Goal: Information Seeking & Learning: Understand process/instructions

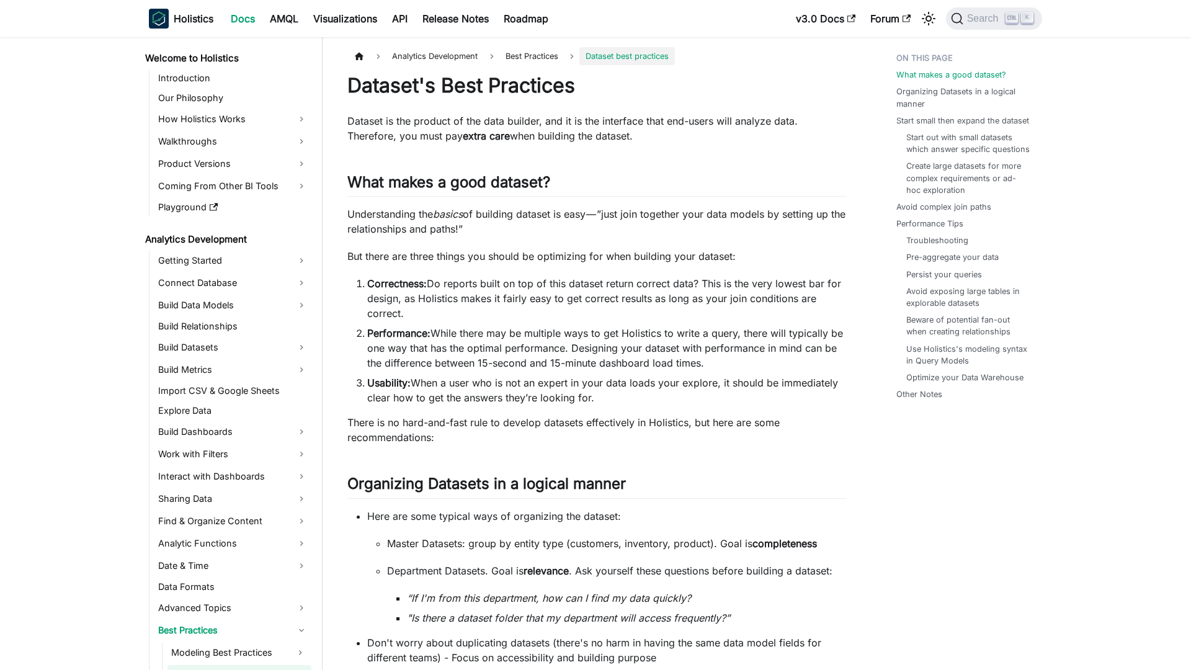
scroll to position [139, 0]
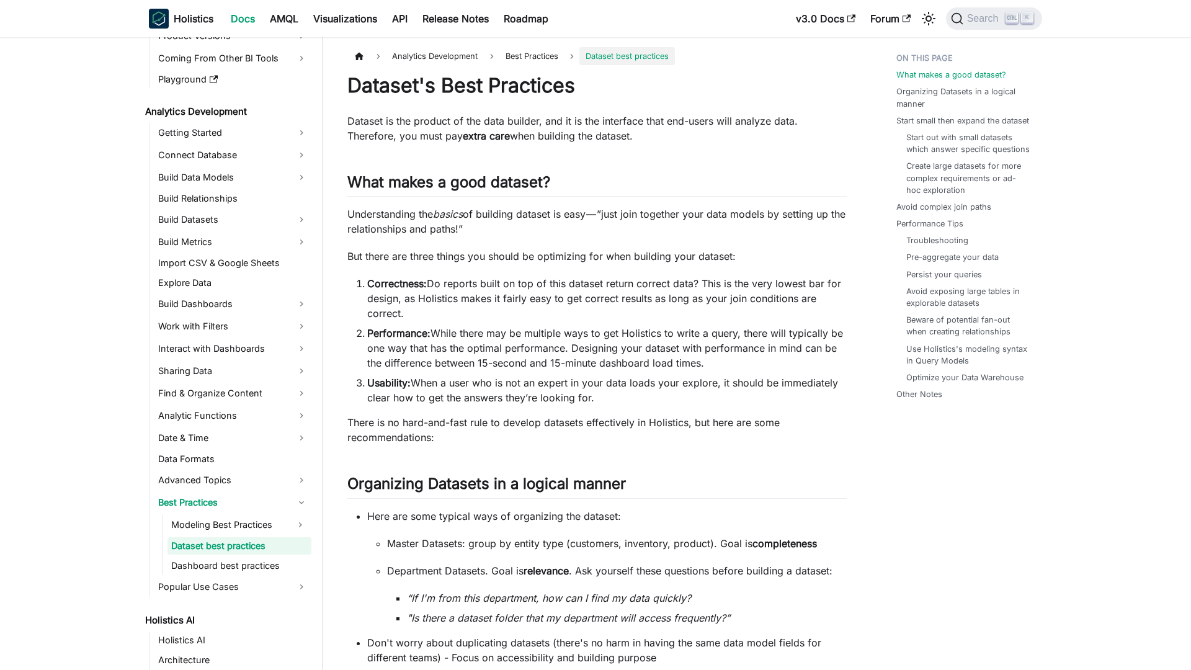
scroll to position [139, 0]
